Goal: Check status: Verify the current state of an ongoing process or item

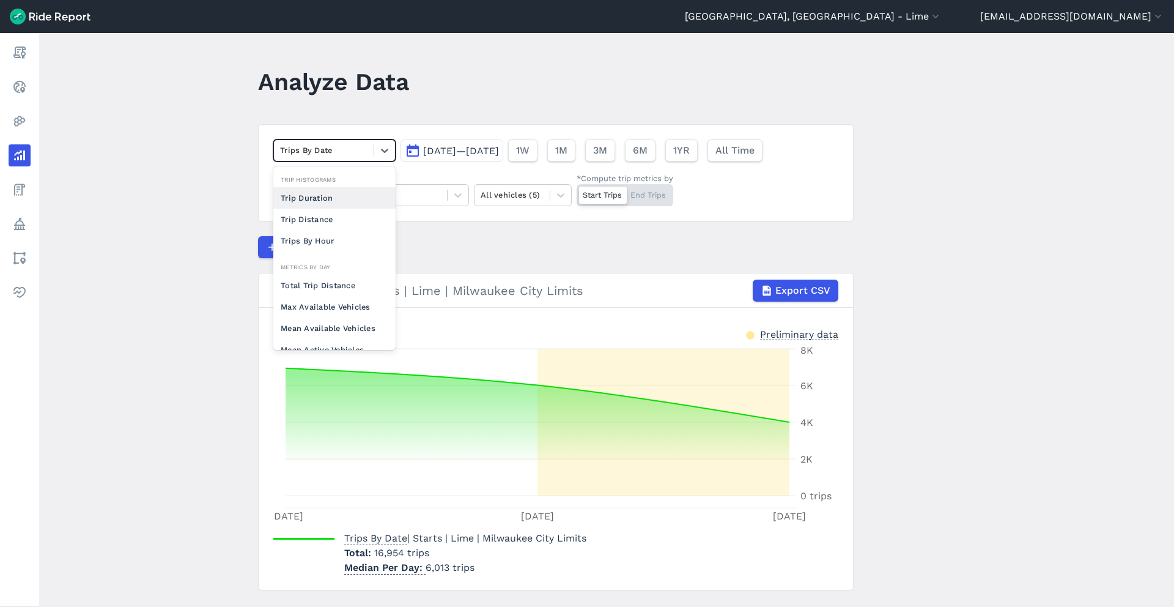
click at [352, 155] on div at bounding box center [323, 150] width 87 height 14
click at [322, 241] on div "Trips By Hour" at bounding box center [334, 240] width 122 height 21
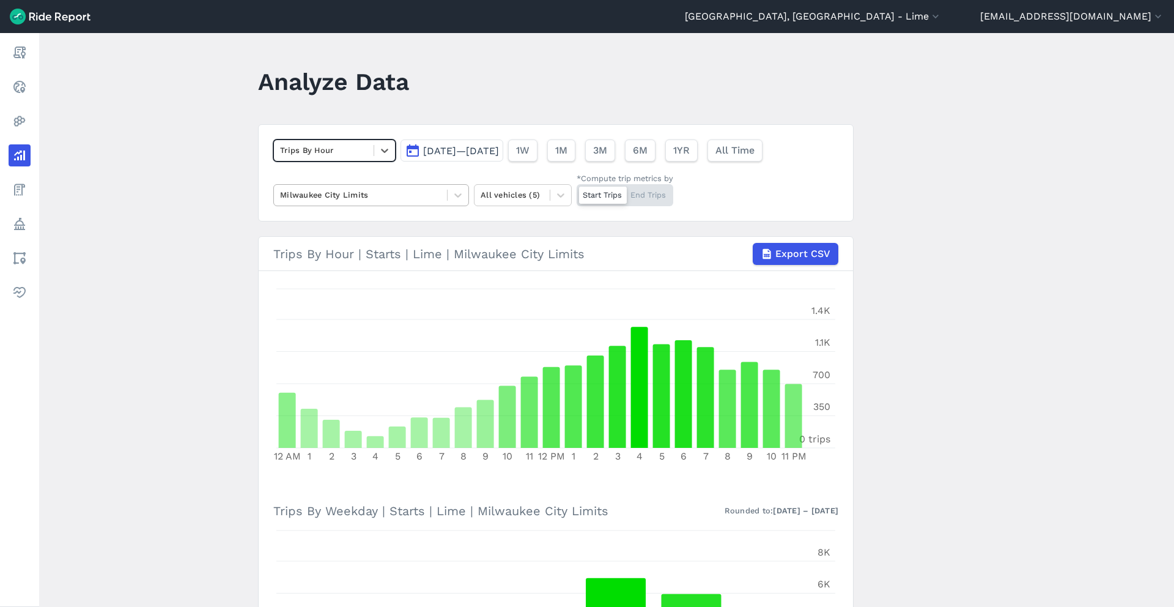
click at [426, 195] on div at bounding box center [360, 195] width 161 height 14
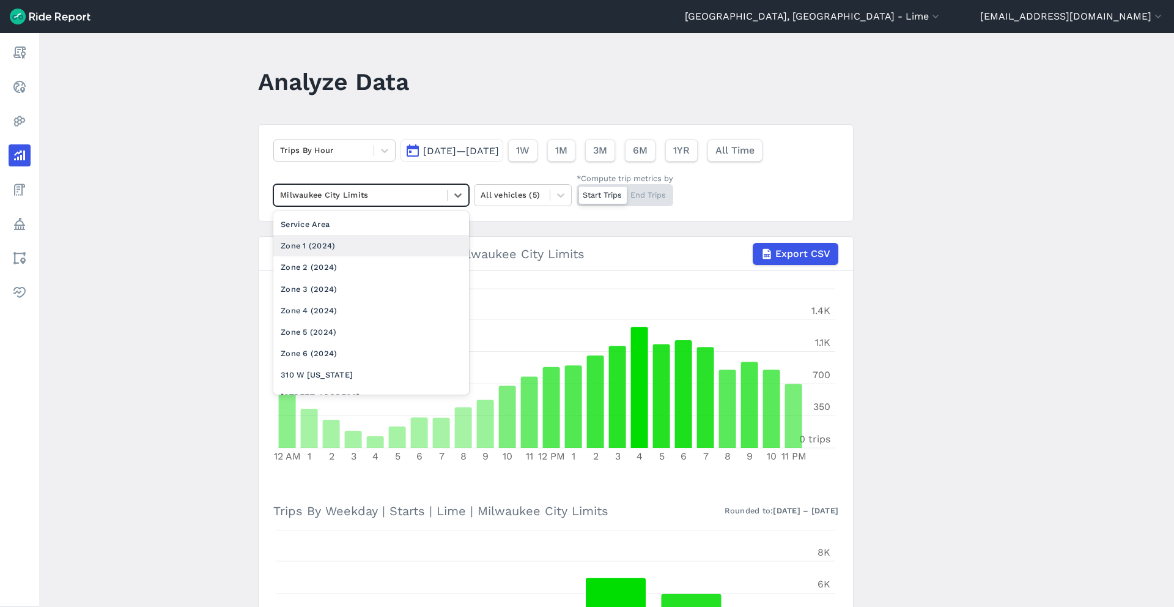
click at [384, 244] on div "Zone 1 (2024)" at bounding box center [371, 245] width 196 height 21
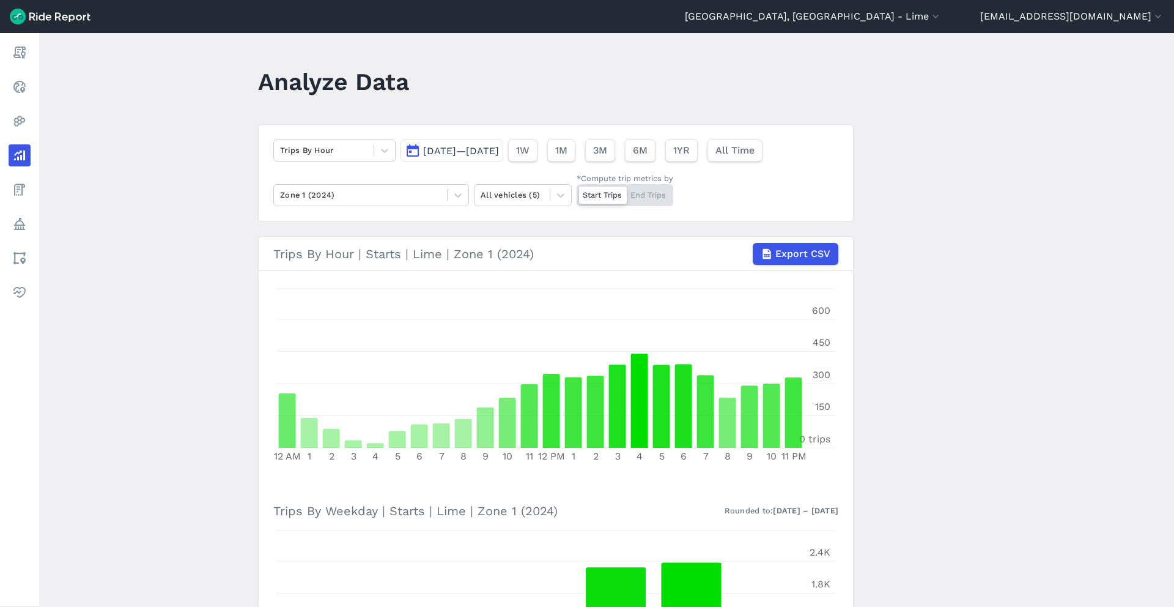
click at [483, 149] on span "[DATE]—[DATE]" at bounding box center [461, 151] width 76 height 12
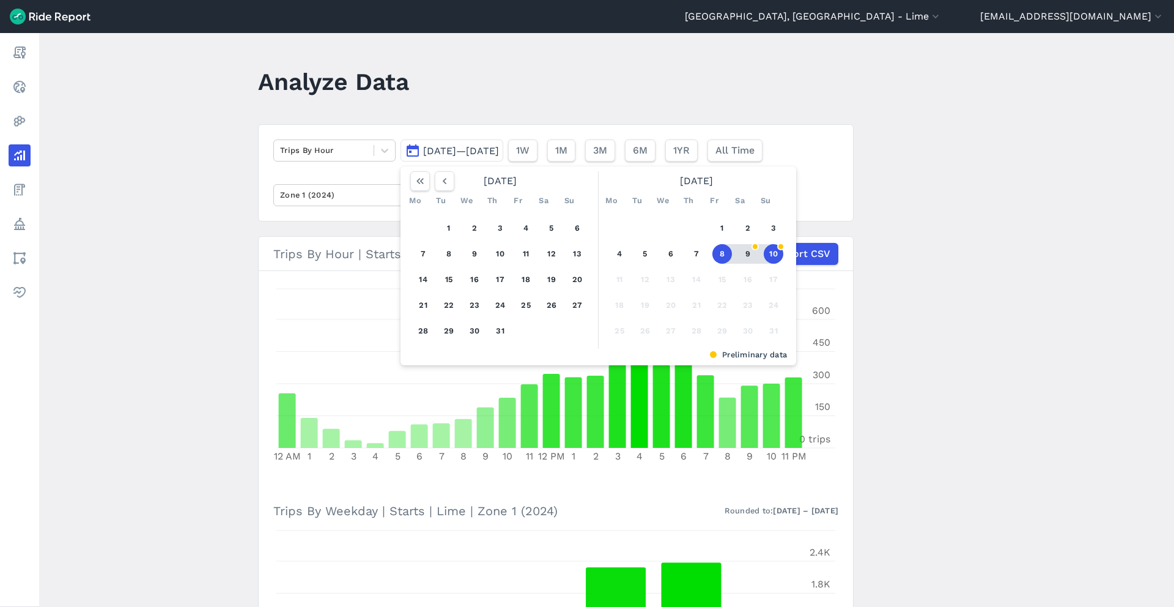
click at [719, 251] on button "8" at bounding box center [723, 254] width 20 height 20
click at [743, 253] on button "9" at bounding box center [748, 254] width 20 height 20
